Goal: Task Accomplishment & Management: Manage account settings

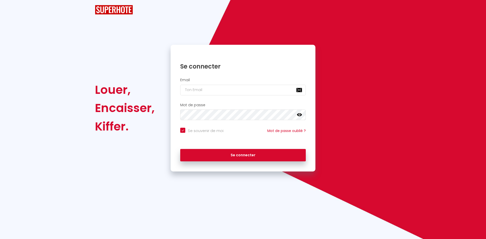
checkbox input "true"
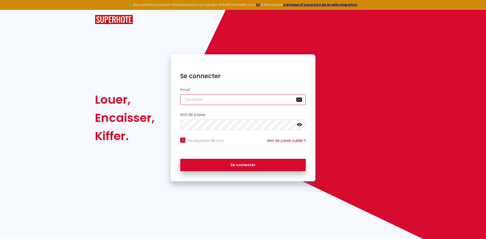
click at [197, 101] on input "email" at bounding box center [243, 99] width 126 height 11
type input "d"
checkbox input "true"
type input "da"
checkbox input "true"
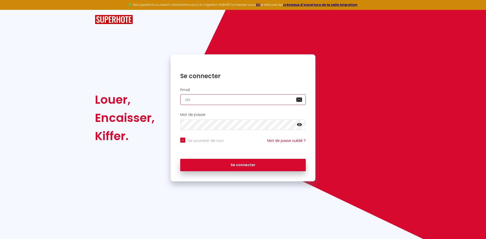
type input "dam"
checkbox input "true"
type input "dami"
checkbox input "true"
type input "damia"
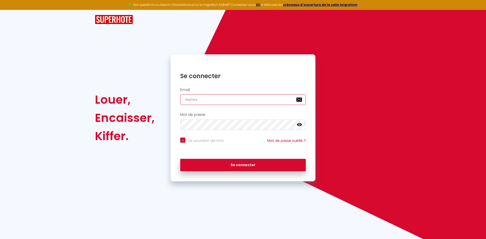
checkbox input "true"
type input "[PERSON_NAME]"
checkbox input "true"
type input "[PERSON_NAME]."
checkbox input "true"
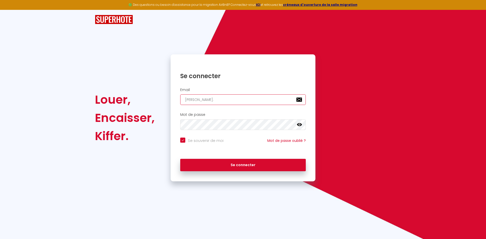
type input "[PERSON_NAME].e"
checkbox input "true"
type input "[PERSON_NAME].e."
checkbox input "true"
type input "[PERSON_NAME].e.q"
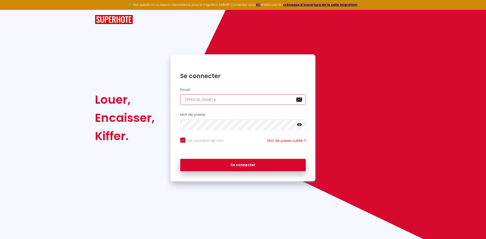
checkbox input "true"
type input "[PERSON_NAME].e.q."
checkbox input "true"
type input "[PERSON_NAME].e.q.r"
checkbox input "true"
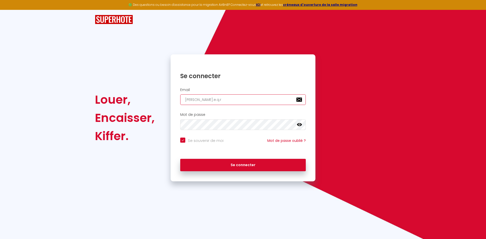
type input "[PERSON_NAME].e.q.r."
checkbox input "true"
type input "[PERSON_NAME].e.q.r.v"
checkbox input "true"
type input "[PERSON_NAME].e.q.r."
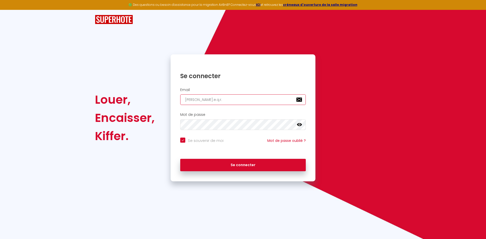
checkbox input "true"
type input "[PERSON_NAME].e.q.r"
checkbox input "true"
type input "[PERSON_NAME].e.q."
checkbox input "true"
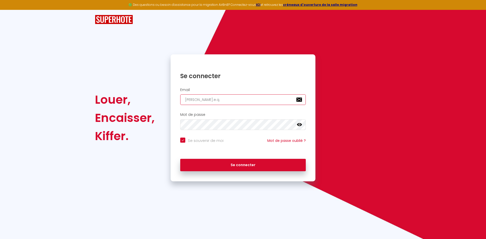
type input "[PERSON_NAME].e.q"
checkbox input "true"
type input "[PERSON_NAME].e."
checkbox input "true"
type input "[PERSON_NAME].e.q"
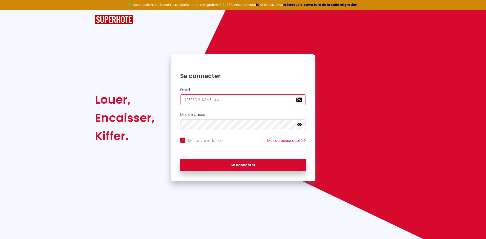
checkbox input "true"
type input "[PERSON_NAME].e.q."
checkbox input "true"
type input "[PERSON_NAME].e.q"
checkbox input "true"
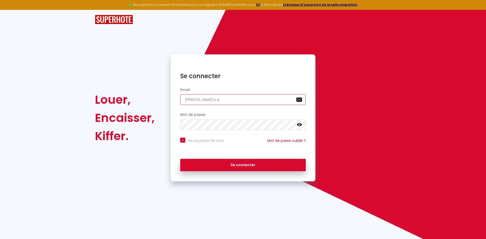
type input "[PERSON_NAME].e."
checkbox input "true"
type input "[PERSON_NAME].e.a"
checkbox input "true"
type input "[PERSON_NAME].e.a."
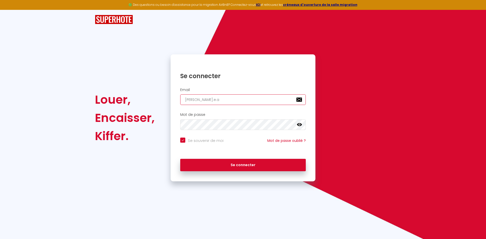
checkbox input "true"
type input "[PERSON_NAME].e.a.r"
checkbox input "true"
type input "[PERSON_NAME].e.a.r."
checkbox input "true"
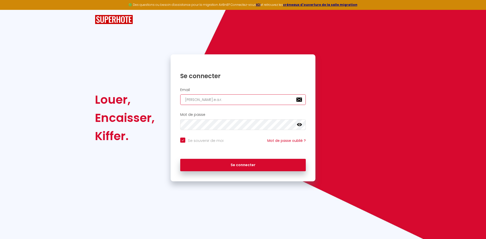
type input "[PERSON_NAME].e.a.r.v"
checkbox input "true"
type input "[PERSON_NAME].e.a.r.v."
checkbox input "true"
type input "[PERSON_NAME].e.a.r.v"
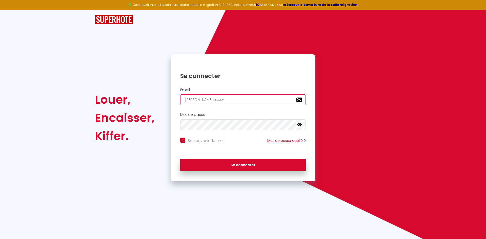
checkbox input "true"
type input "[PERSON_NAME].e.a.r.v@"
checkbox input "true"
type input "[PERSON_NAME]"
checkbox input "true"
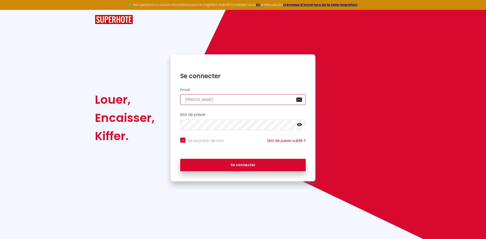
type input "[PERSON_NAME]"
checkbox input "true"
type input "damian.e.a.r.v@gma"
checkbox input "true"
type input "damian.e.a.r.v@gmai"
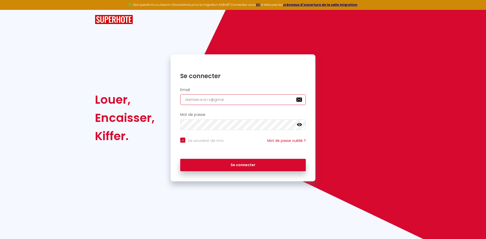
checkbox input "true"
type input "[EMAIL_ADDRESS]"
checkbox input "true"
type input "[EMAIL_ADDRESS]."
checkbox input "true"
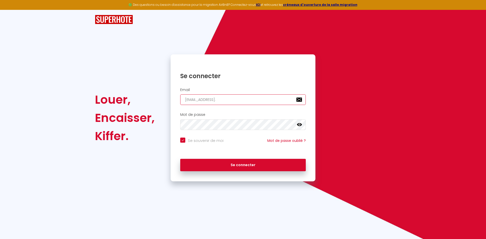
type input "damian.e.a.r.v@gmail.c"
checkbox input "true"
type input "[EMAIL_ADDRESS][DOMAIN_NAME]"
checkbox input "true"
type input "[EMAIL_ADDRESS][DOMAIN_NAME]"
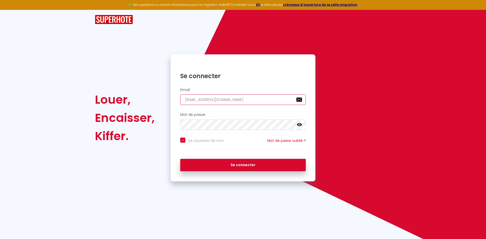
checkbox input "true"
type input "[EMAIL_ADDRESS][DOMAIN_NAME]"
click at [180, 159] on button "Se connecter" at bounding box center [243, 165] width 126 height 13
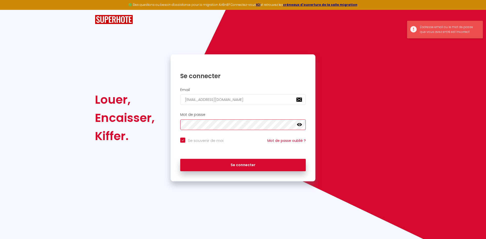
click at [180, 159] on button "Se connecter" at bounding box center [243, 165] width 126 height 13
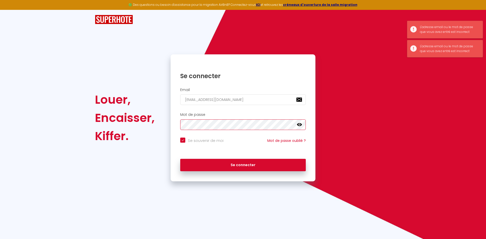
click at [180, 159] on button "Se connecter" at bounding box center [243, 165] width 126 height 13
checkbox input "true"
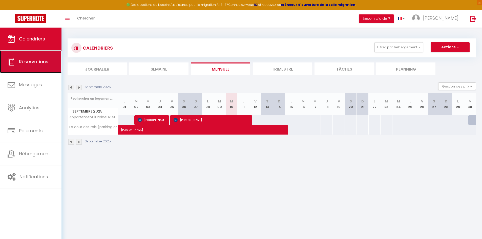
click at [42, 62] on span "Réservations" at bounding box center [33, 61] width 29 height 6
select select "not_cancelled"
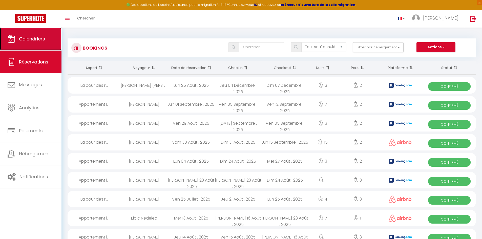
click at [31, 42] on span "Calendriers" at bounding box center [32, 39] width 26 height 6
